Goal: Task Accomplishment & Management: Use online tool/utility

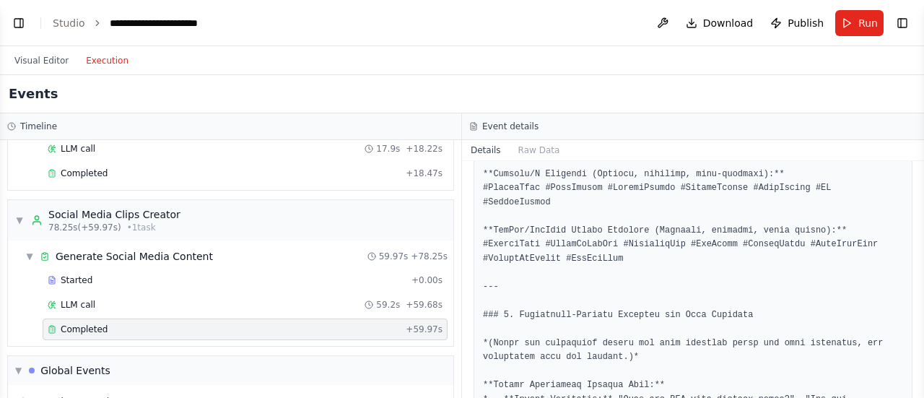
scroll to position [5941, 0]
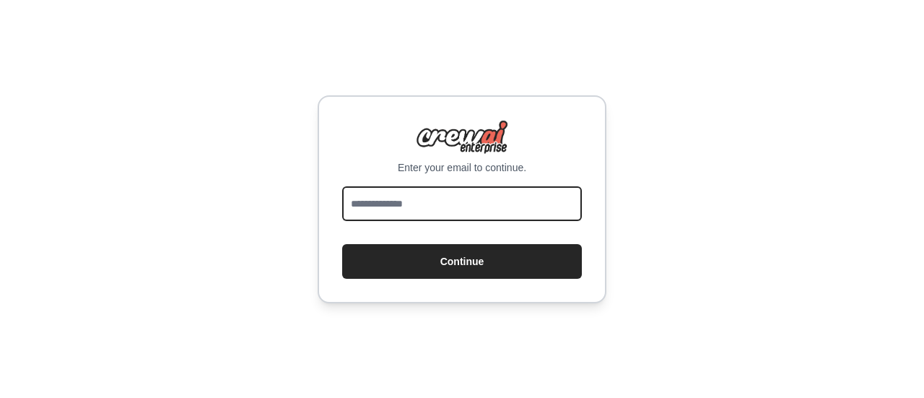
click at [433, 199] on input "email" at bounding box center [462, 203] width 240 height 35
type input "**********"
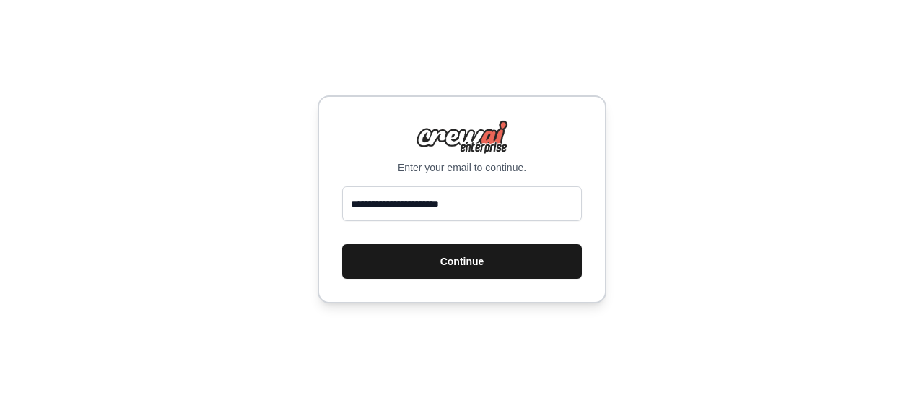
click at [450, 263] on button "Continue" at bounding box center [462, 261] width 240 height 35
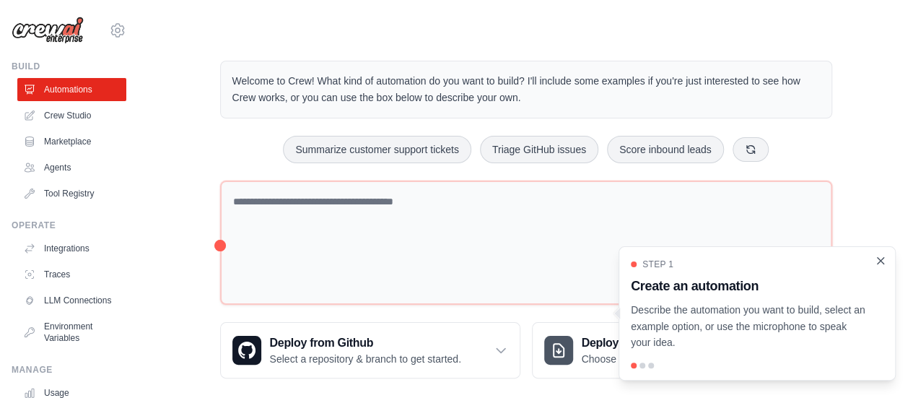
click at [878, 263] on icon "Close walkthrough" at bounding box center [881, 260] width 6 height 6
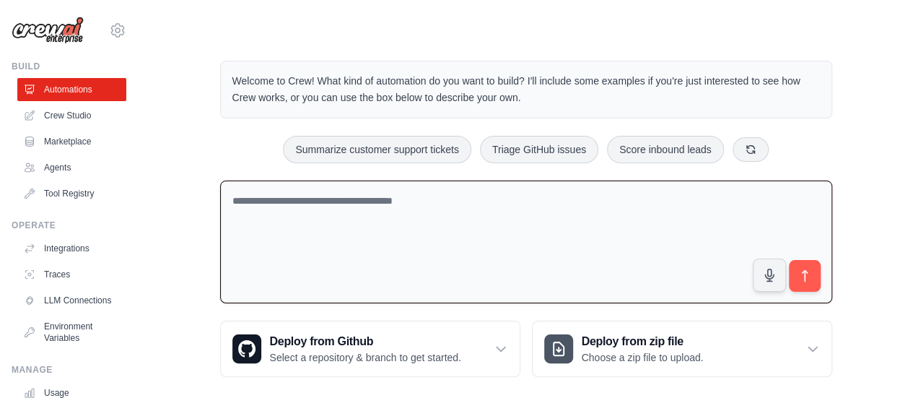
click at [463, 227] on textarea at bounding box center [526, 241] width 612 height 123
type textarea "**********"
click at [793, 281] on button "submit" at bounding box center [804, 275] width 33 height 33
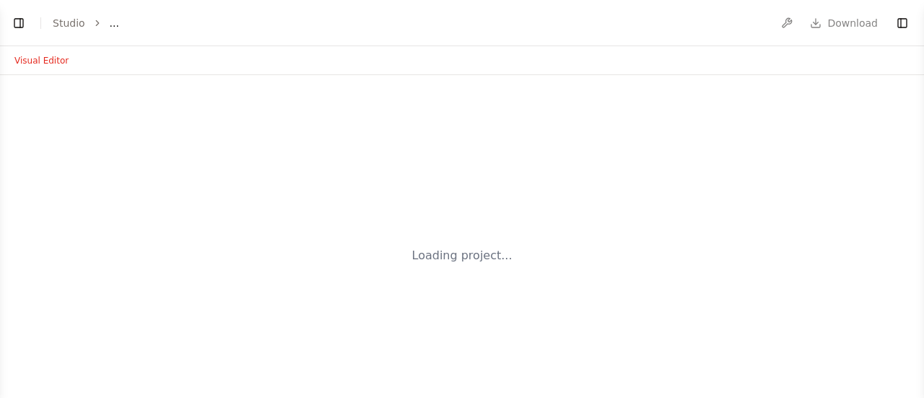
select select "****"
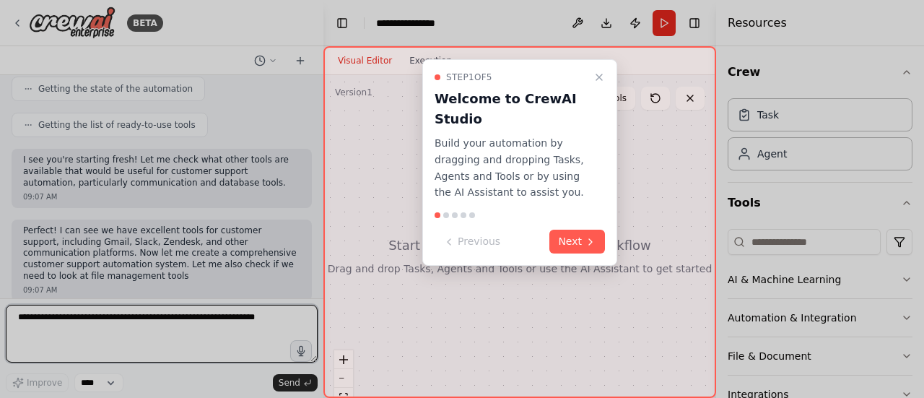
scroll to position [166, 0]
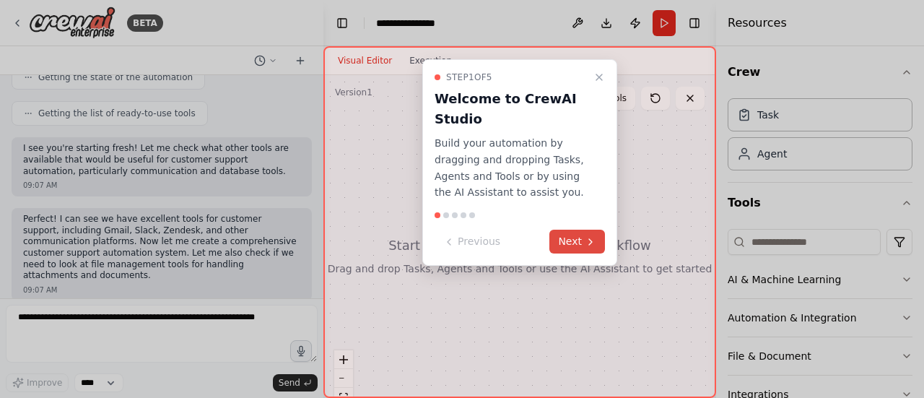
click at [582, 239] on button "Next" at bounding box center [577, 242] width 56 height 24
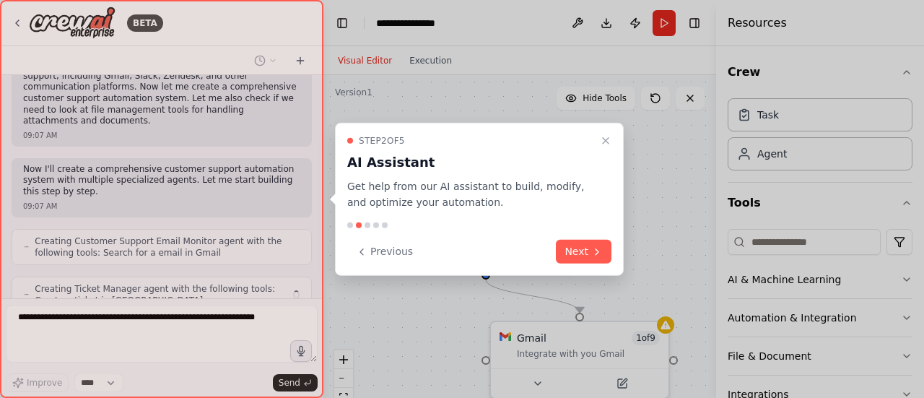
scroll to position [368, 0]
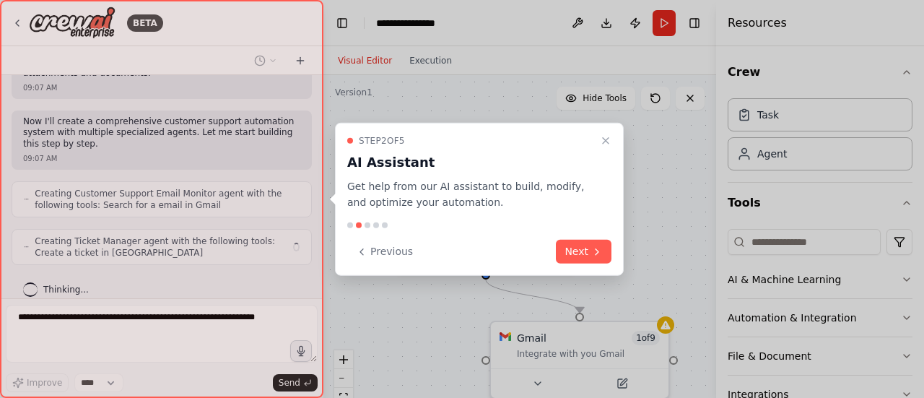
click at [582, 240] on button "Next" at bounding box center [584, 252] width 56 height 24
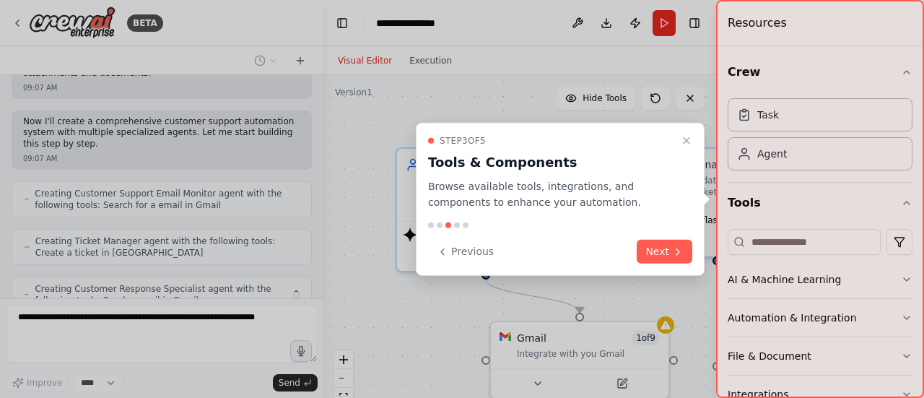
scroll to position [415, 0]
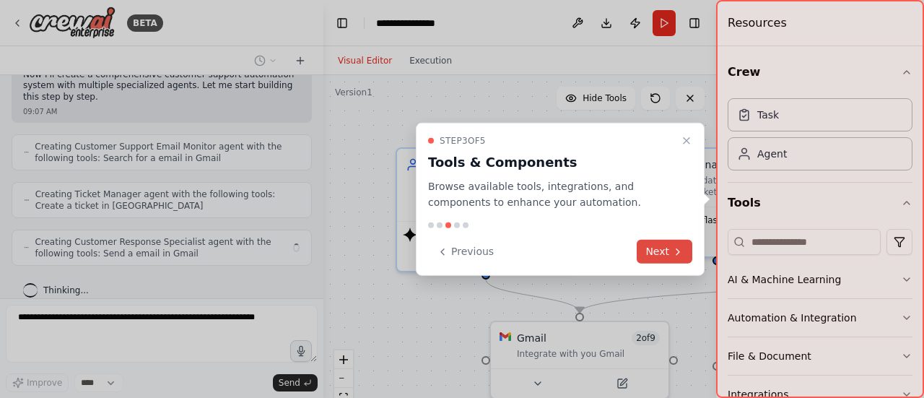
click at [669, 249] on button "Next" at bounding box center [665, 252] width 56 height 24
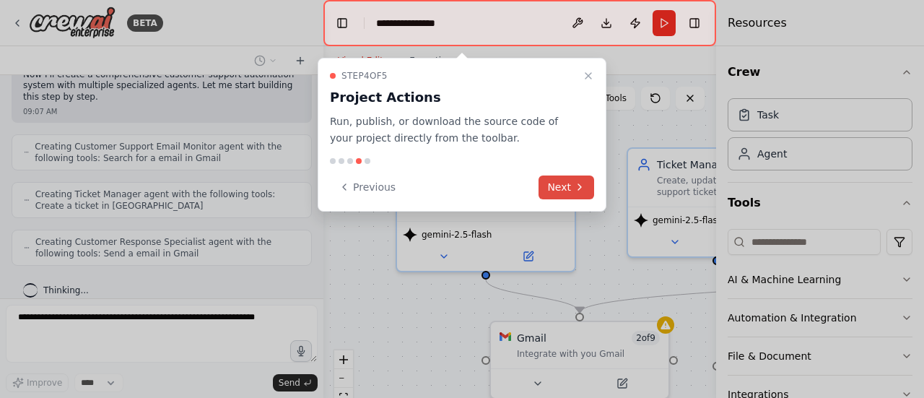
scroll to position [462, 0]
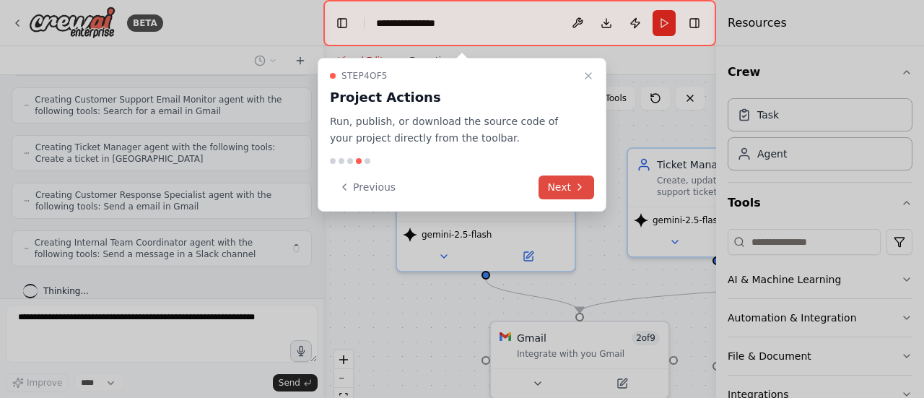
click at [562, 188] on button "Next" at bounding box center [567, 187] width 56 height 24
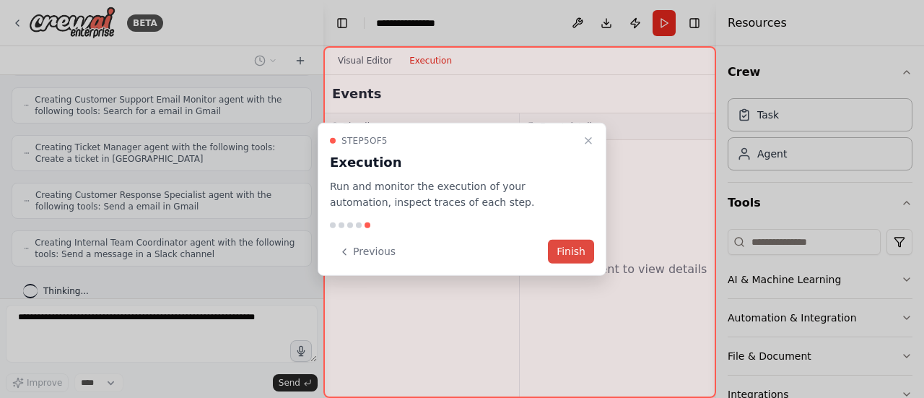
click at [580, 252] on button "Finish" at bounding box center [571, 252] width 46 height 24
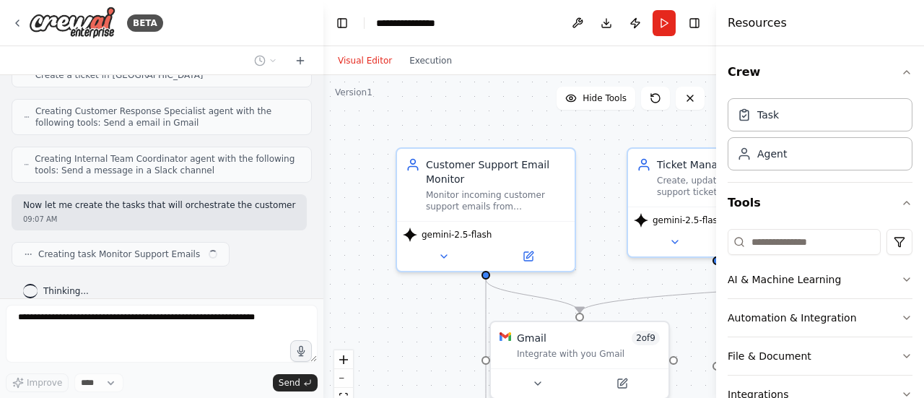
scroll to position [557, 0]
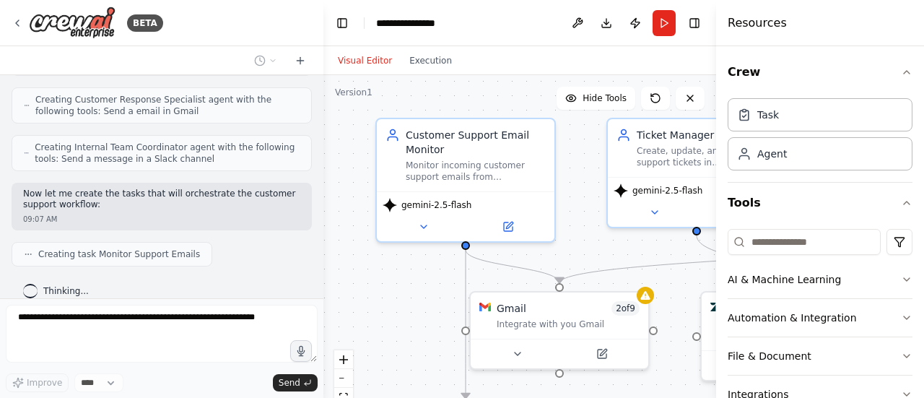
drag, startPoint x: 615, startPoint y: 272, endPoint x: 595, endPoint y: 243, distance: 35.8
click at [595, 243] on div ".deletable-edge-delete-btn { width: 20px; height: 20px; border: 0px solid #ffff…" at bounding box center [519, 255] width 393 height 361
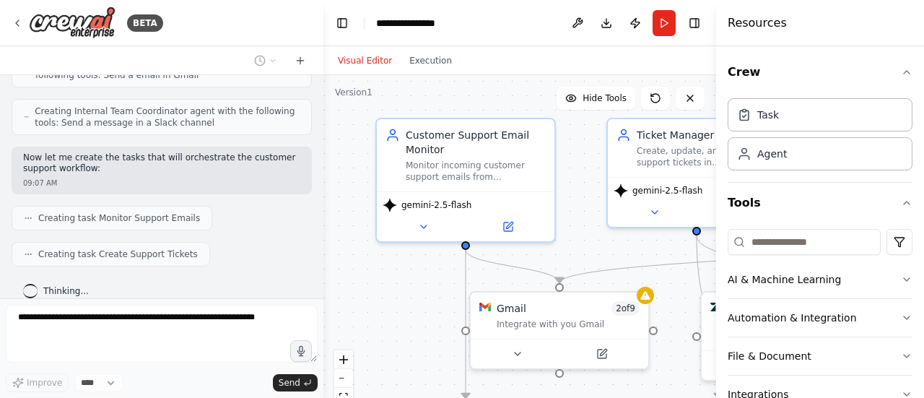
scroll to position [629, 0]
